Goal: Information Seeking & Learning: Check status

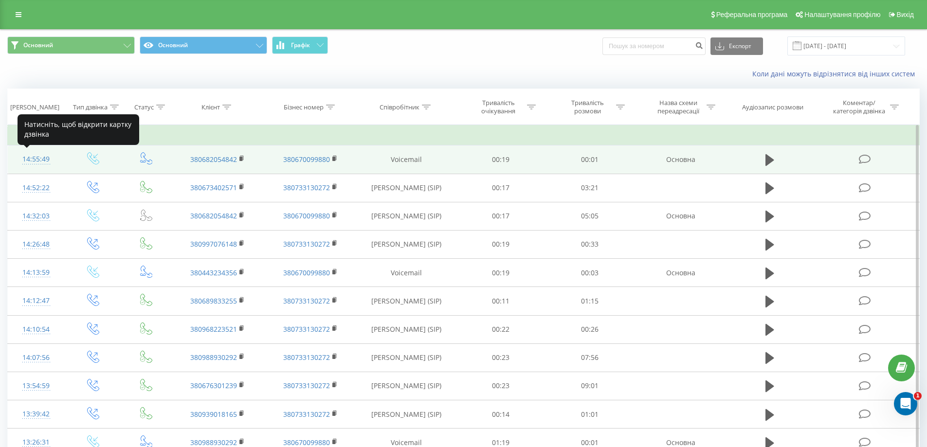
click at [31, 157] on div "14:55:49" at bounding box center [36, 159] width 37 height 19
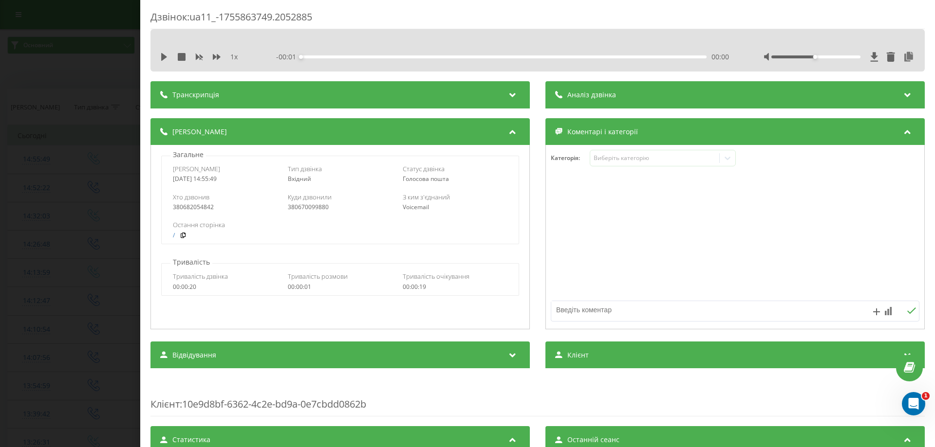
click at [83, 311] on div "Дзвінок : ua11_-1755863749.2052885 1 x - 00:01 00:00 00:00 Транскрипція Для AI-…" at bounding box center [467, 223] width 935 height 447
